Goal: Transaction & Acquisition: Purchase product/service

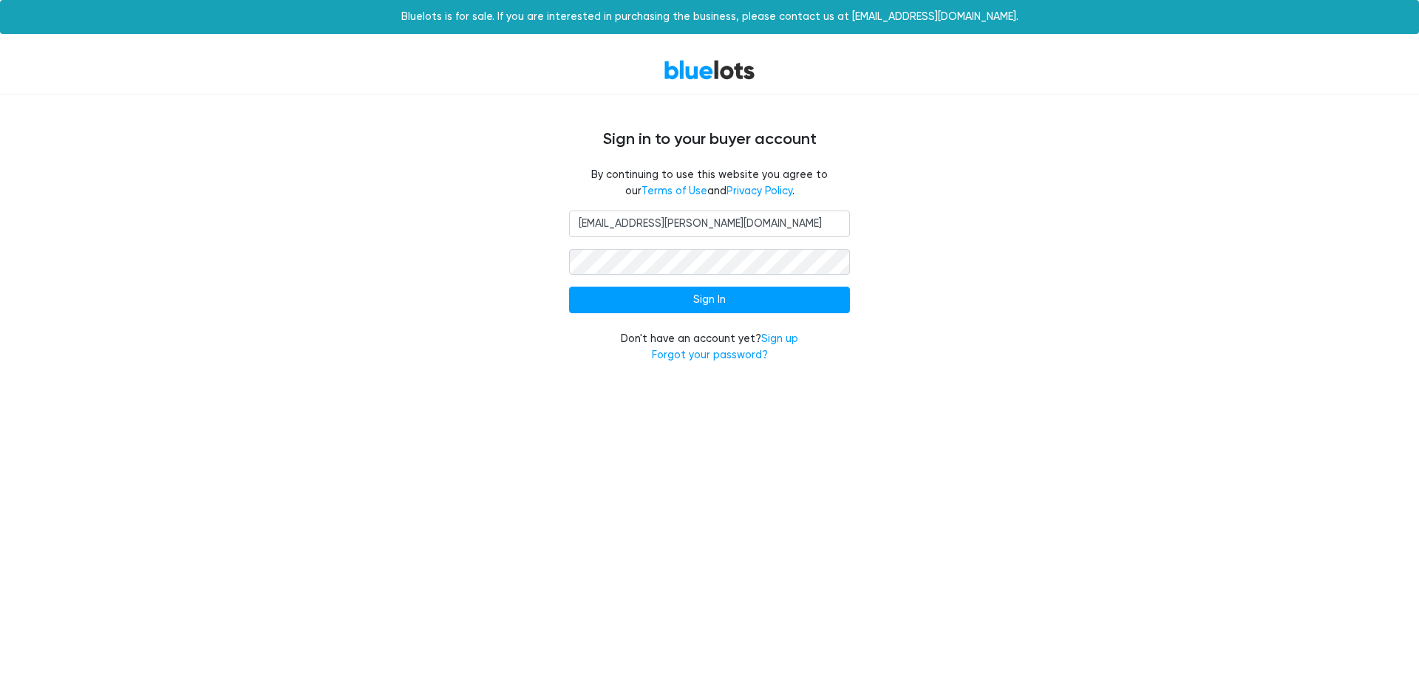
click at [1240, 381] on html "Bluelots is for sale. If you are interested in purchasing the business, please …" at bounding box center [709, 190] width 1419 height 381
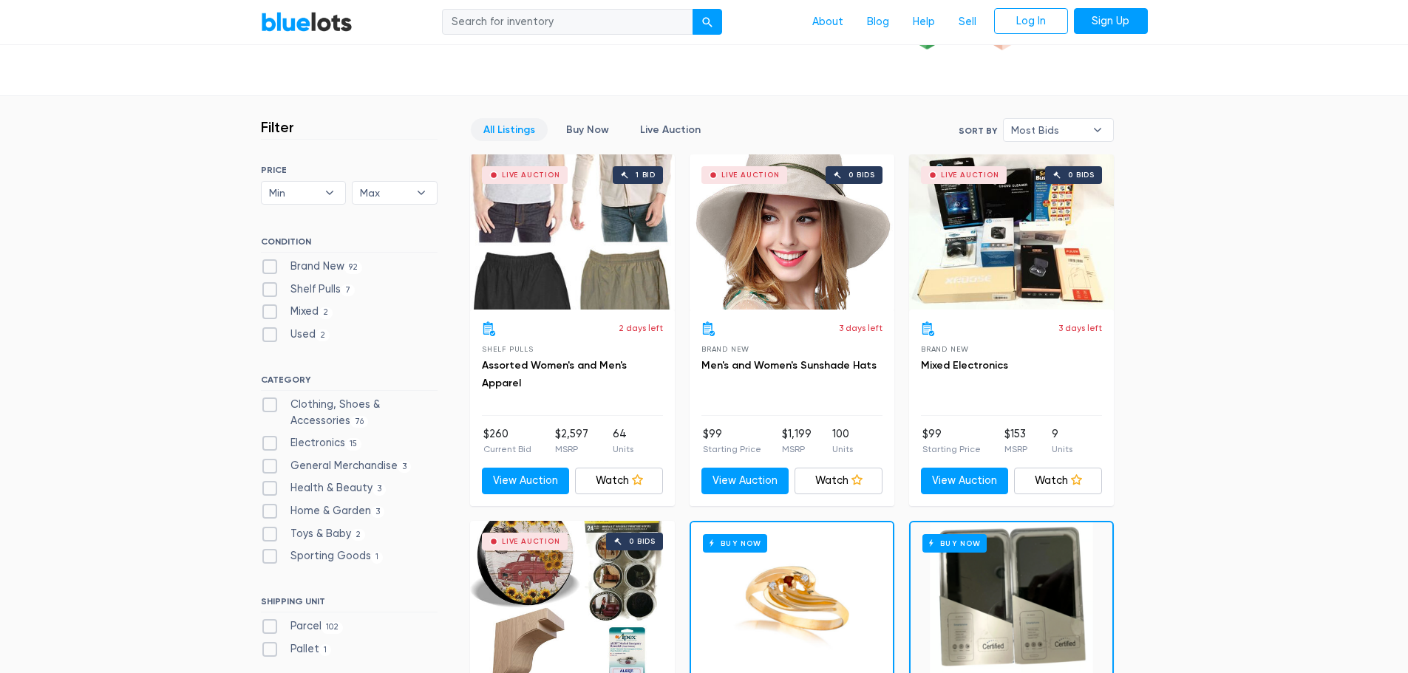
scroll to position [296, 0]
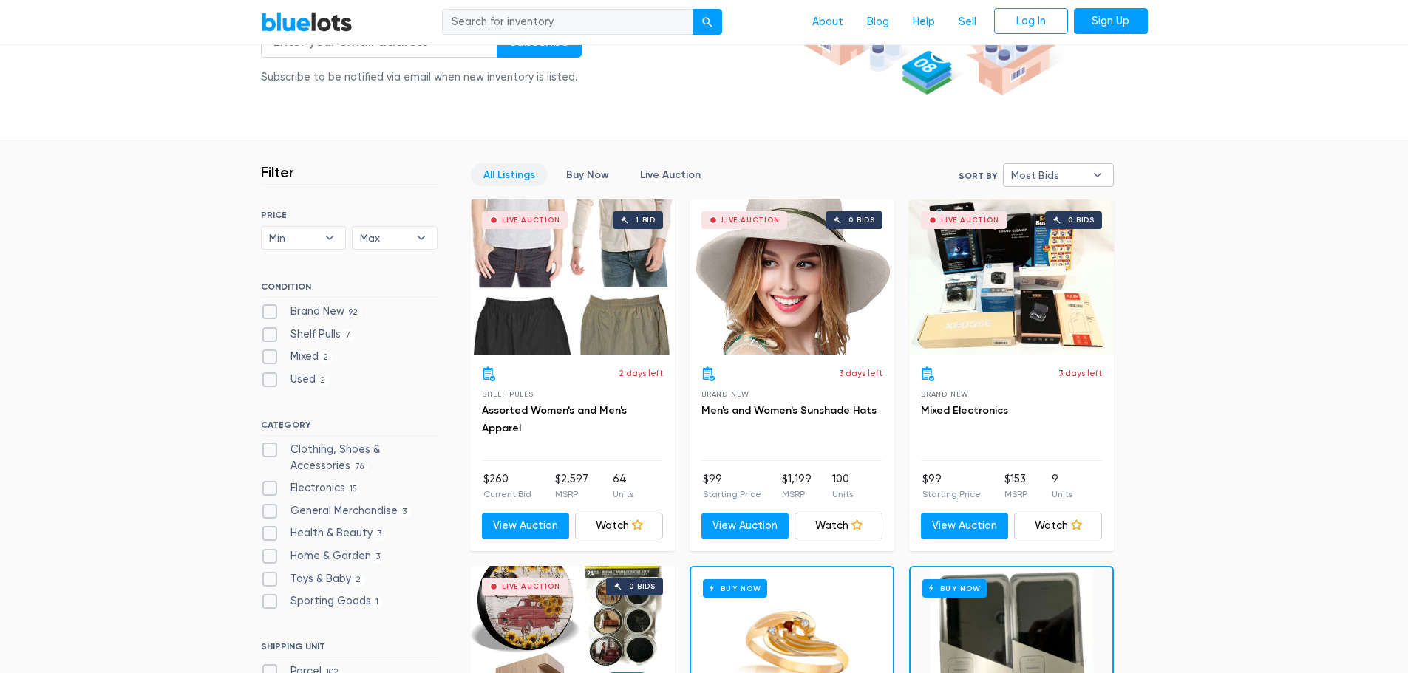
click at [1086, 174] on b "▾" at bounding box center [1097, 175] width 31 height 22
click at [1050, 259] on li "Newly Listed" at bounding box center [1065, 252] width 115 height 24
select select "newly_listed"
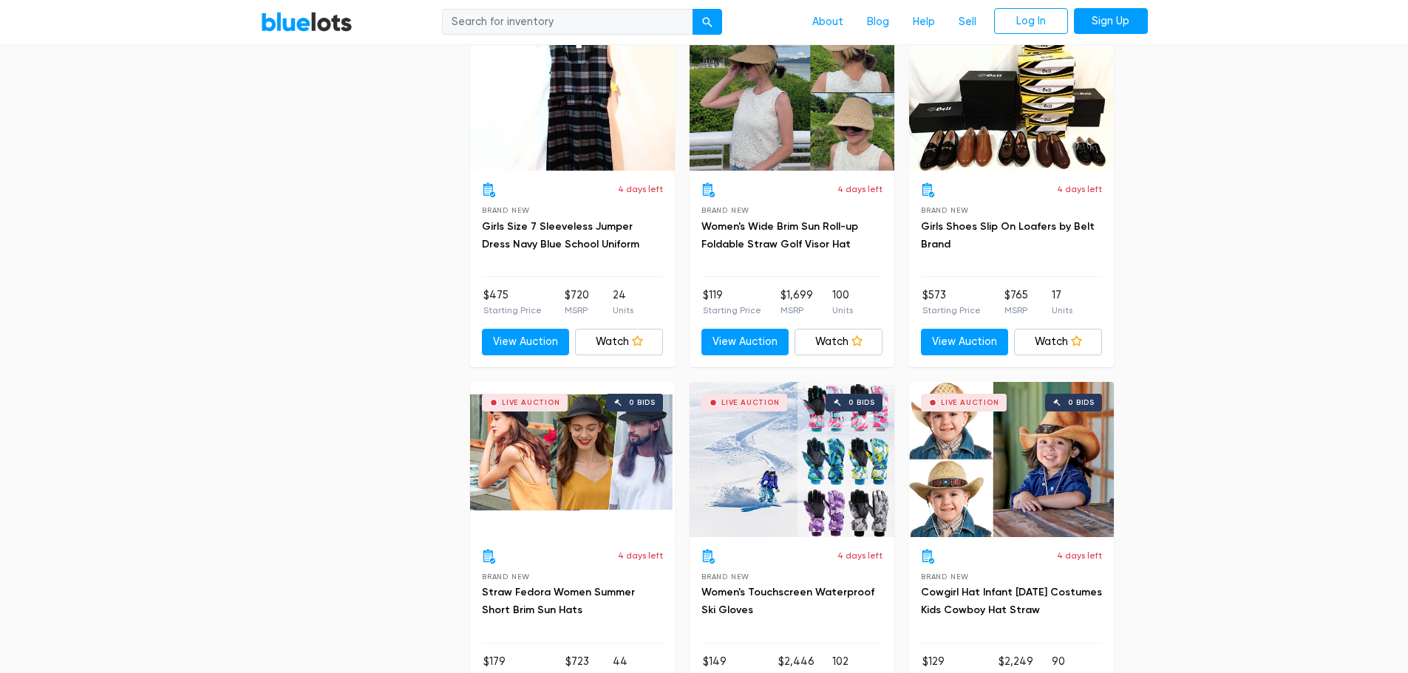
scroll to position [5681, 0]
